Goal: Find specific page/section: Find specific page/section

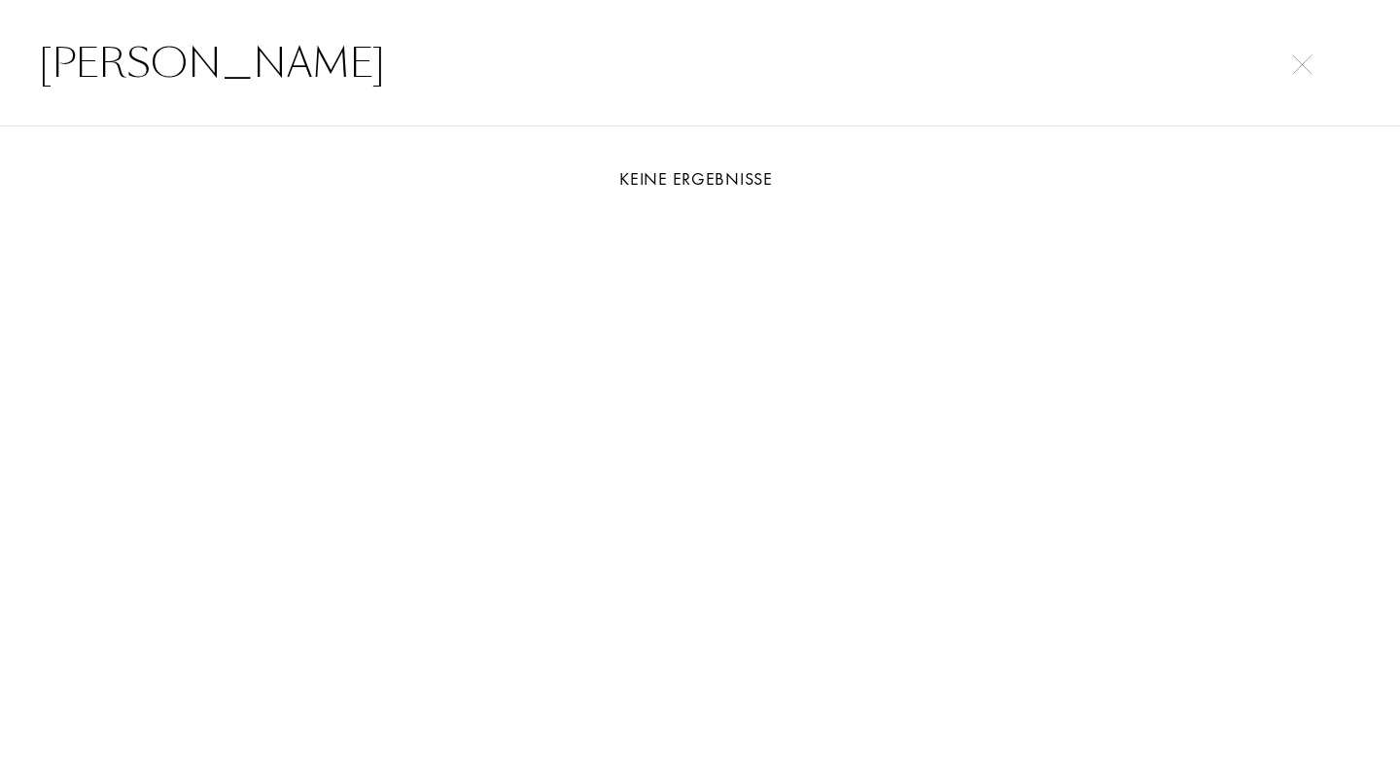
select select "DE"
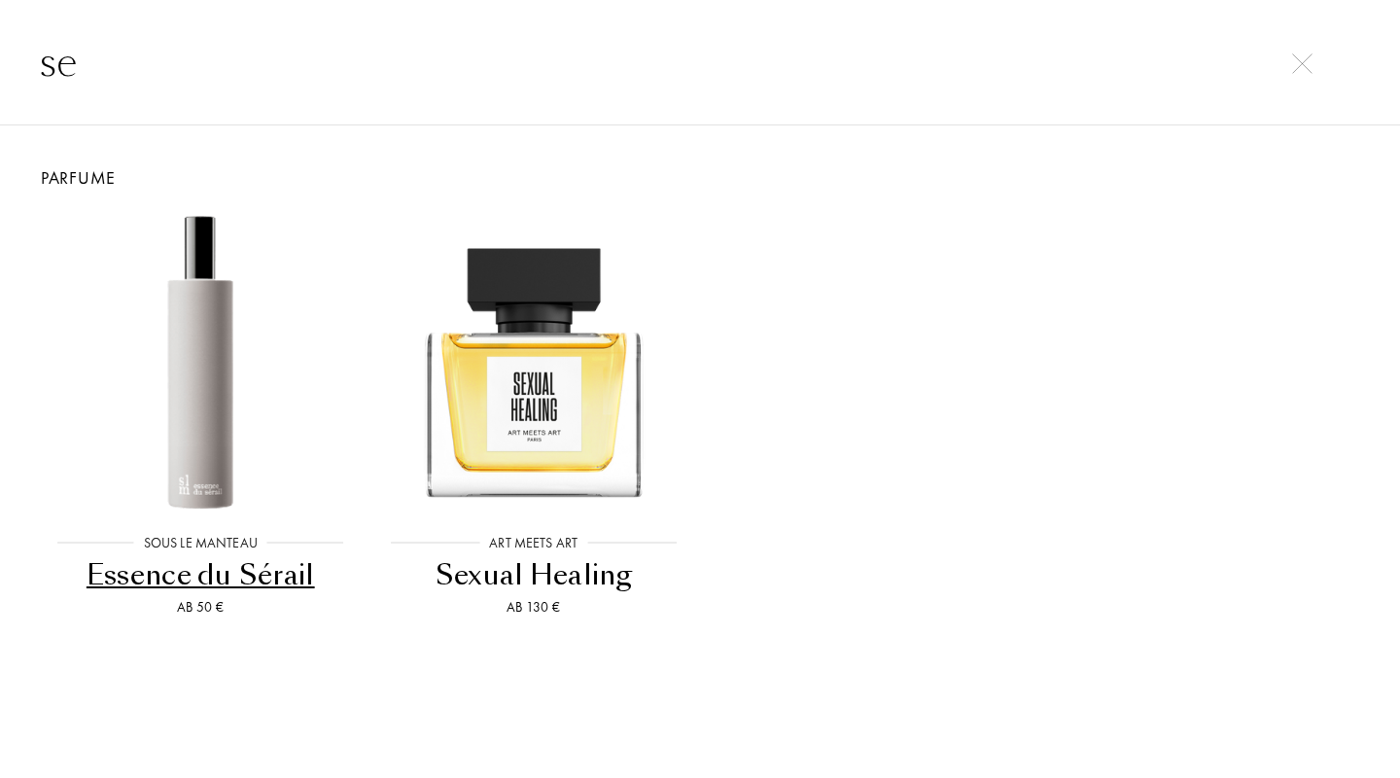
type input "s"
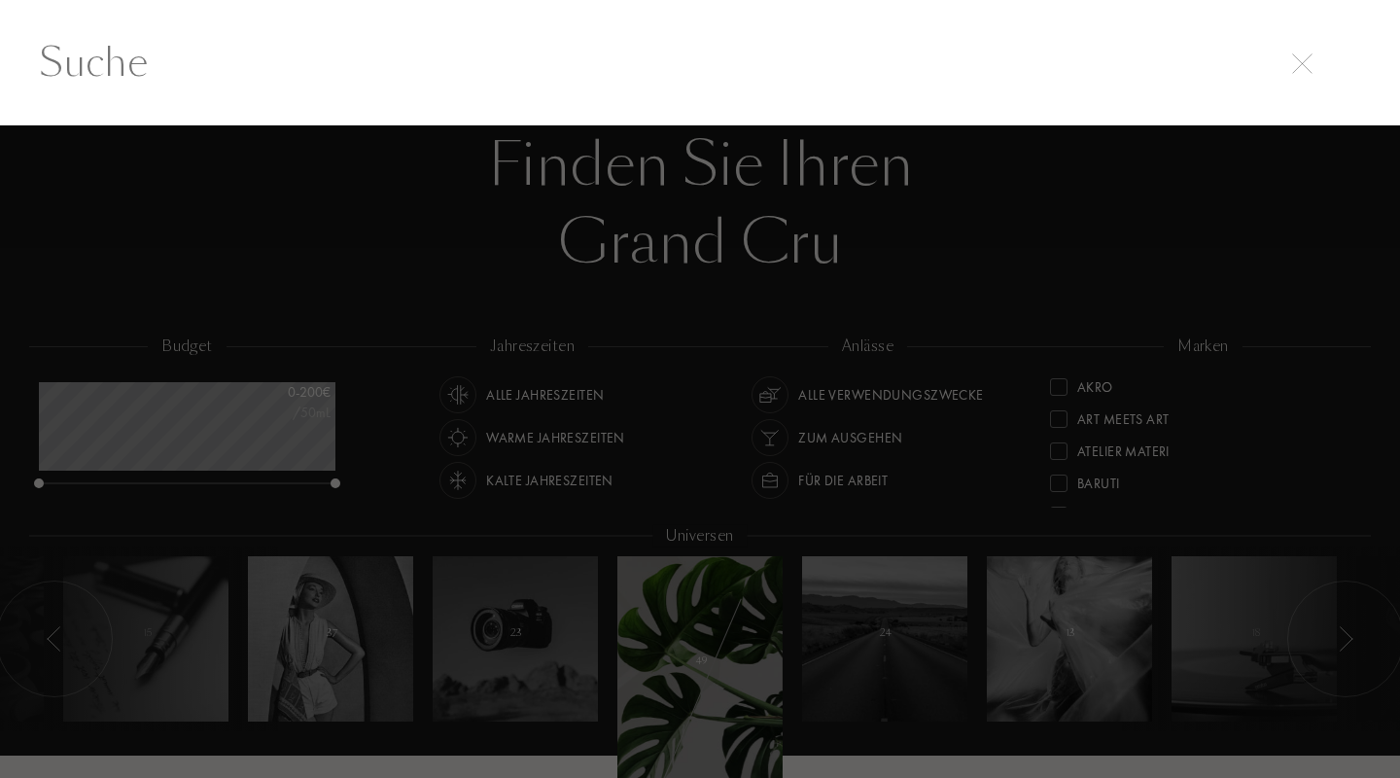
click at [972, 244] on div at bounding box center [700, 451] width 1400 height 653
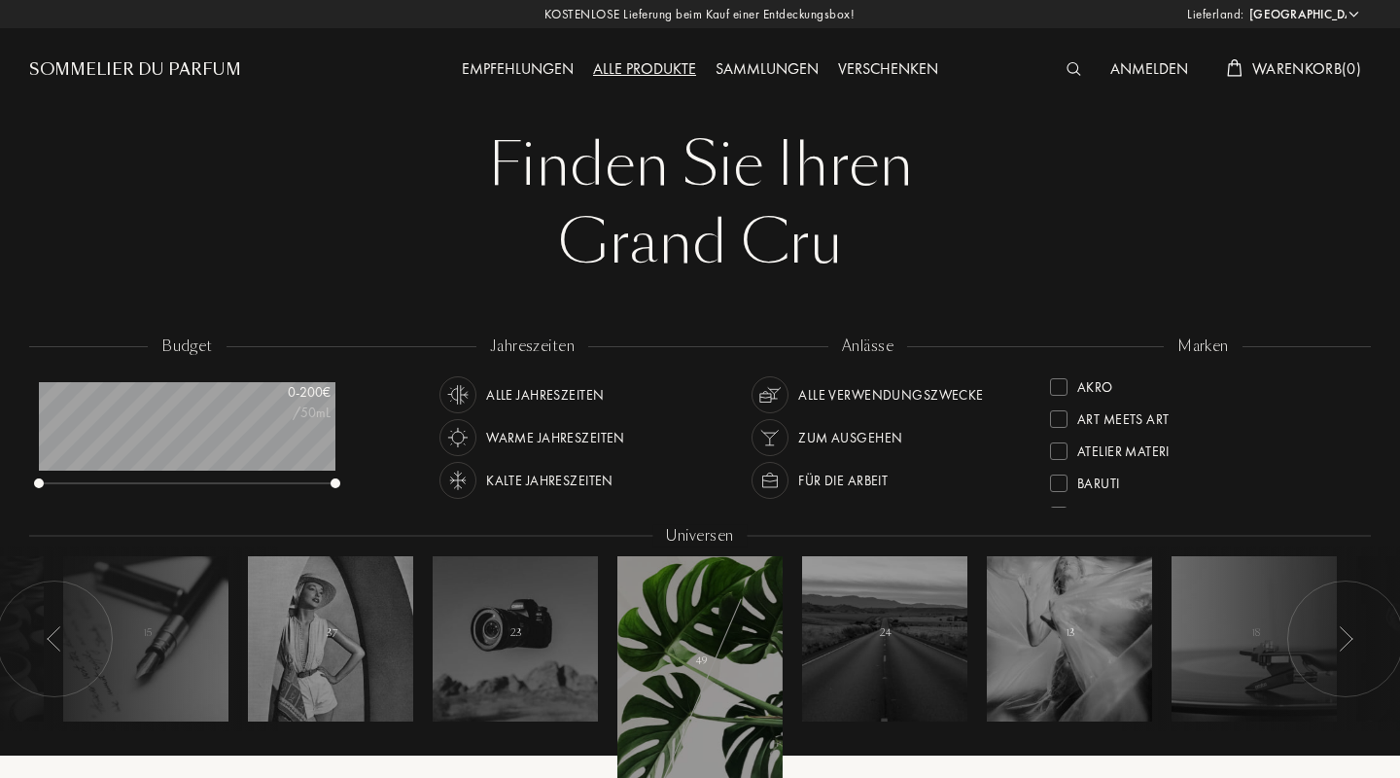
click at [115, 63] on div "Sommelier du Parfum" at bounding box center [135, 69] width 212 height 23
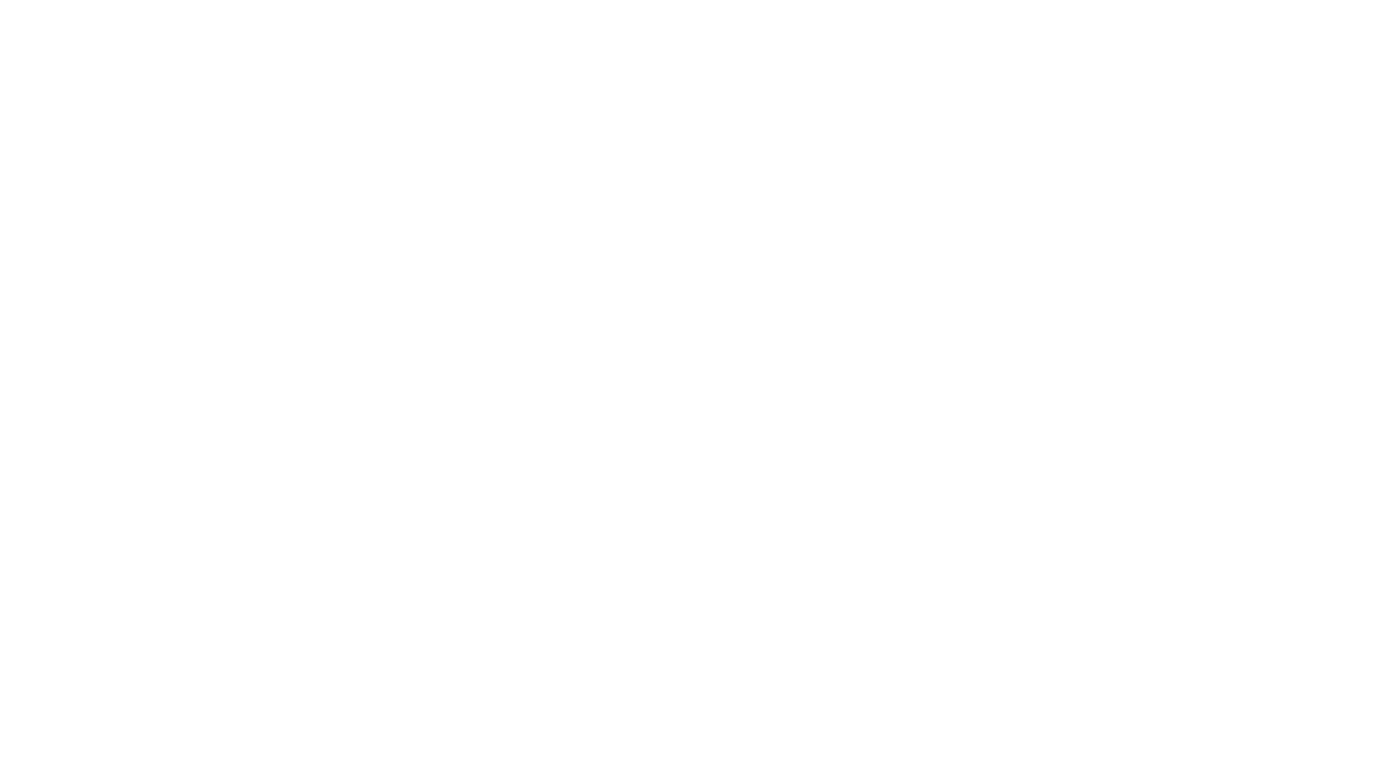
select select "DE"
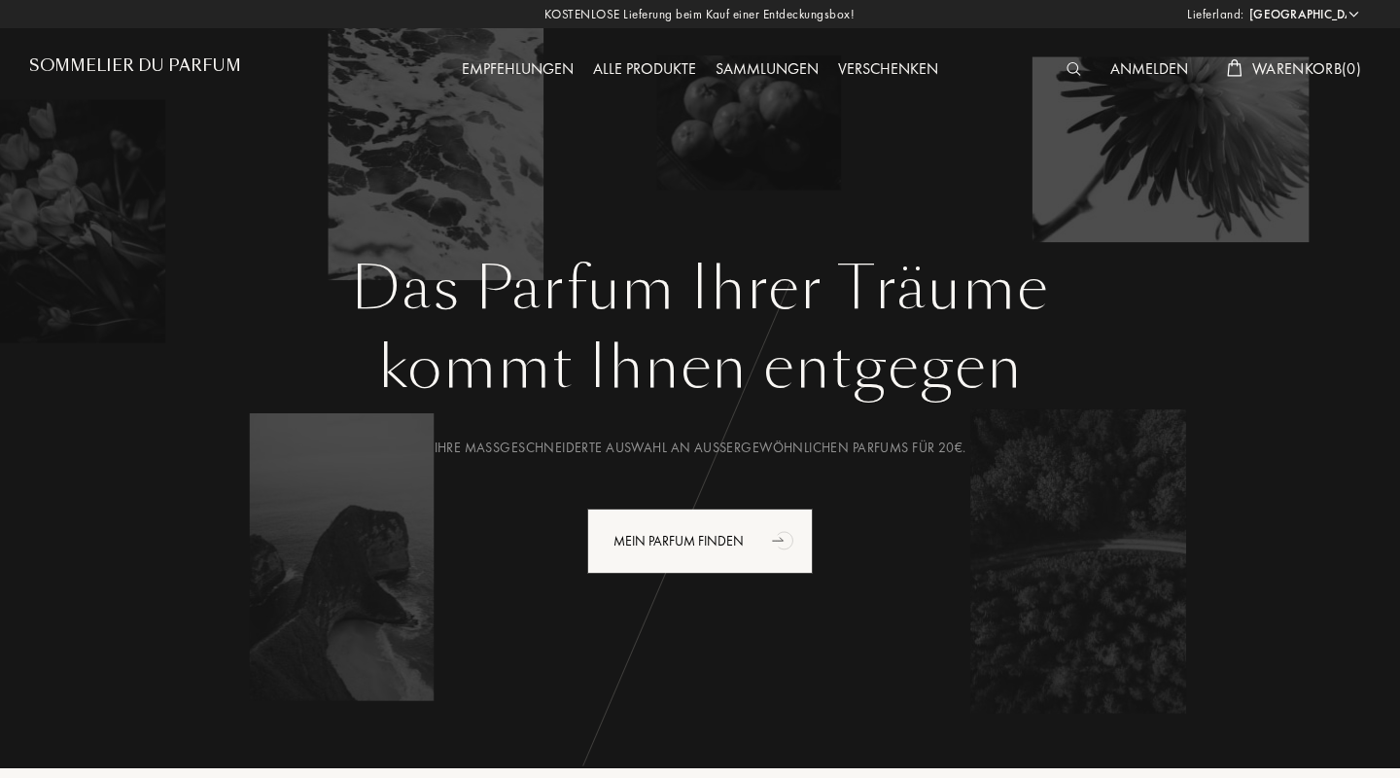
click at [1070, 66] on img at bounding box center [1074, 69] width 15 height 14
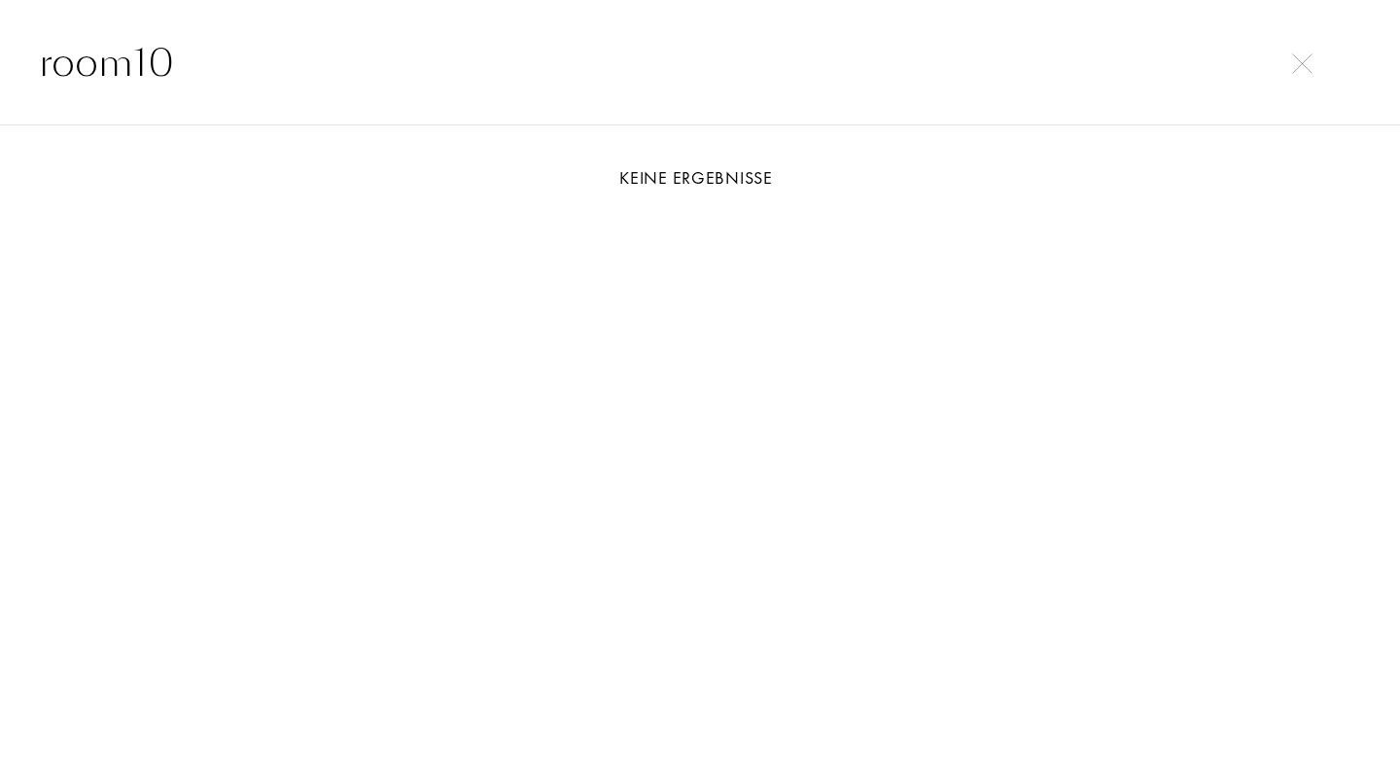
type input "room10"
